Goal: Use online tool/utility: Utilize a website feature to perform a specific function

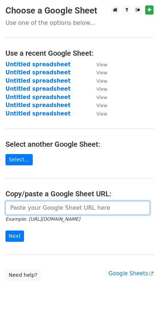
click at [26, 208] on input "url" at bounding box center [77, 208] width 144 height 14
paste input "[URL][DOMAIN_NAME]"
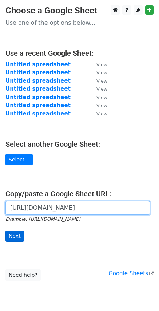
type input "[URL][DOMAIN_NAME]"
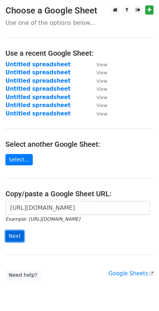
click at [13, 238] on input "Next" at bounding box center [14, 235] width 19 height 11
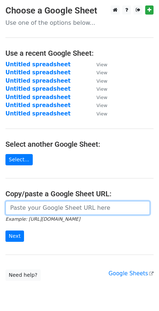
click at [28, 208] on input "url" at bounding box center [77, 208] width 144 height 14
paste input "[URL][DOMAIN_NAME]"
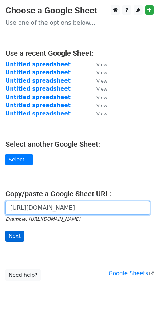
type input "[URL][DOMAIN_NAME]"
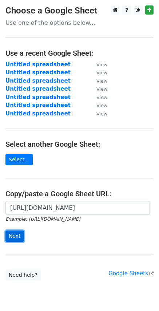
scroll to position [0, 0]
click at [12, 237] on input "Next" at bounding box center [14, 235] width 19 height 11
